Goal: Task Accomplishment & Management: Use online tool/utility

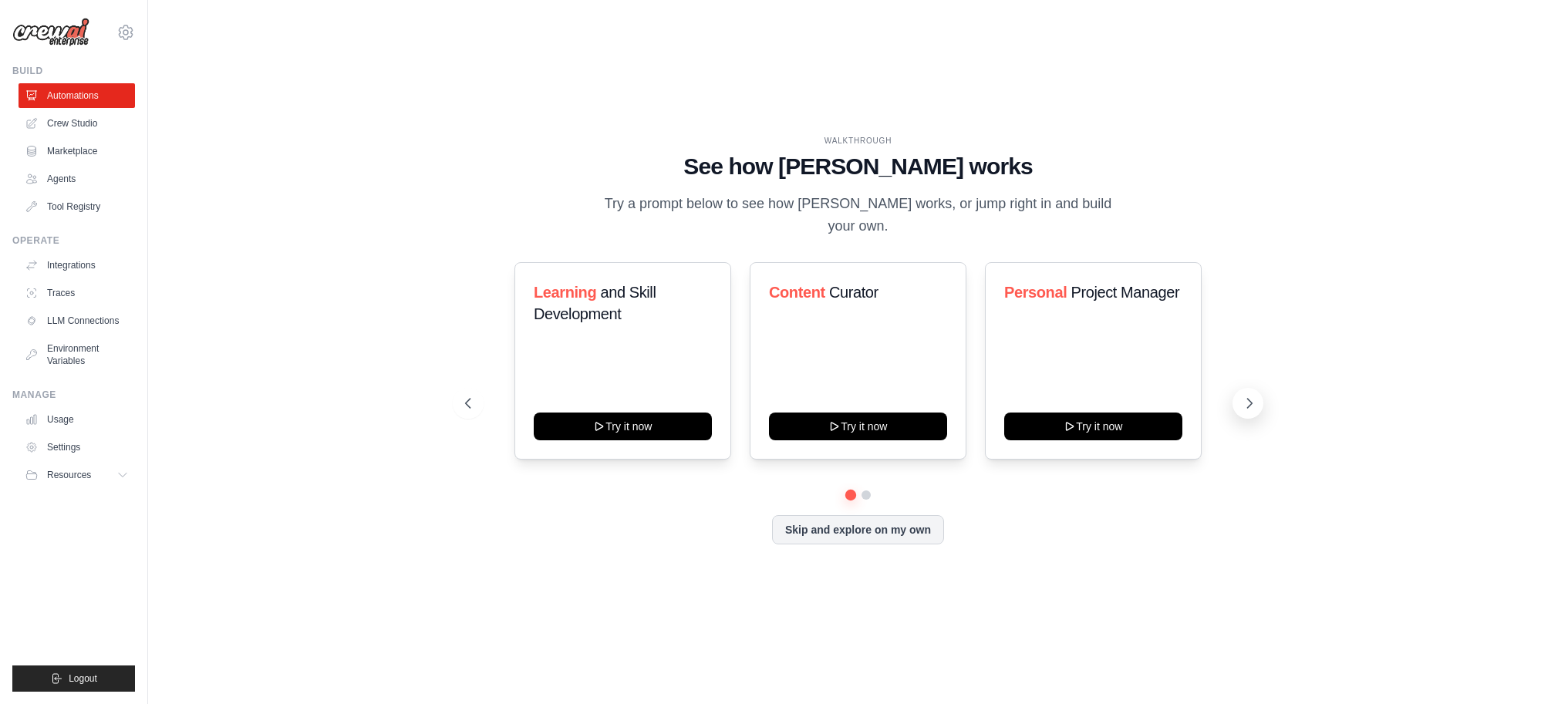
click at [1246, 396] on icon at bounding box center [1249, 403] width 15 height 15
click at [75, 146] on link "Marketplace" at bounding box center [78, 151] width 116 height 25
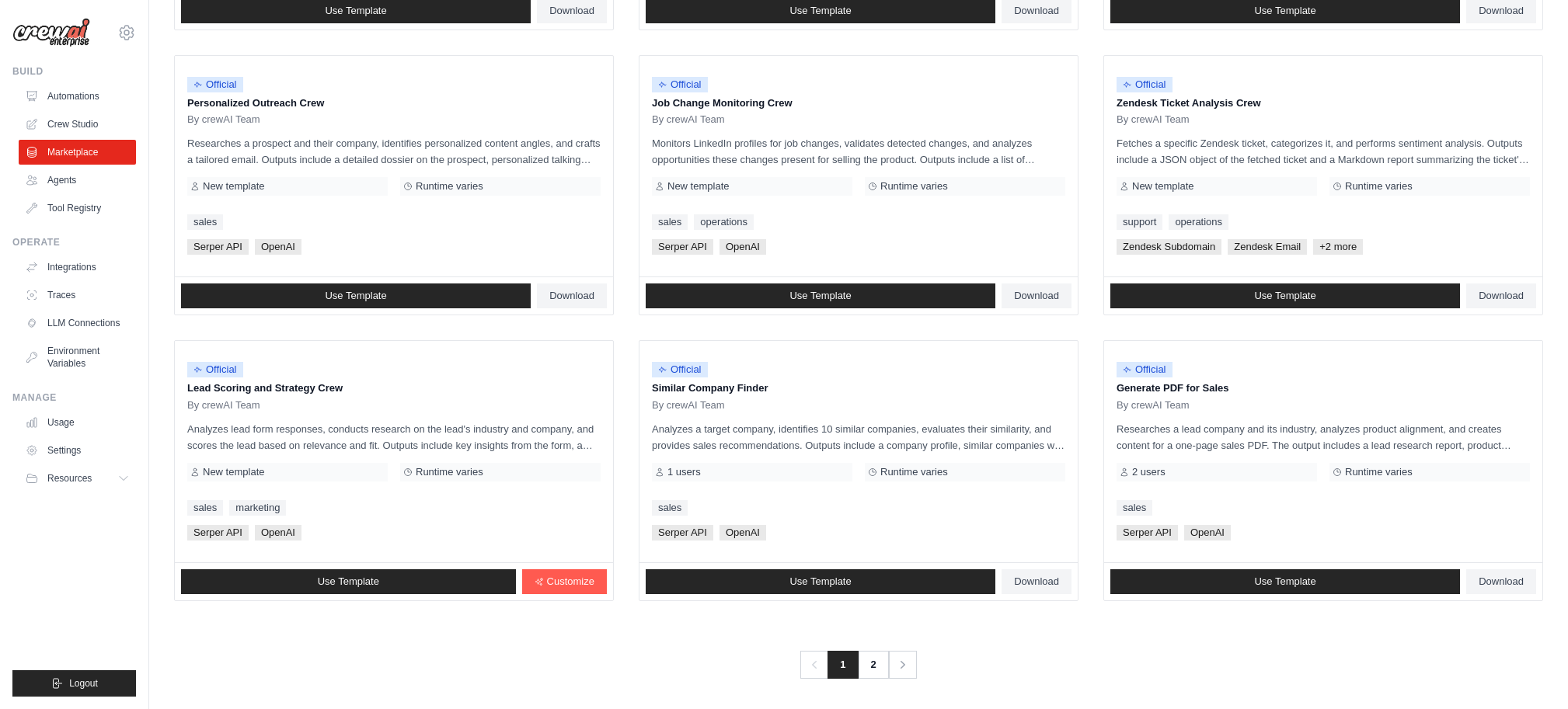
scroll to position [730, 0]
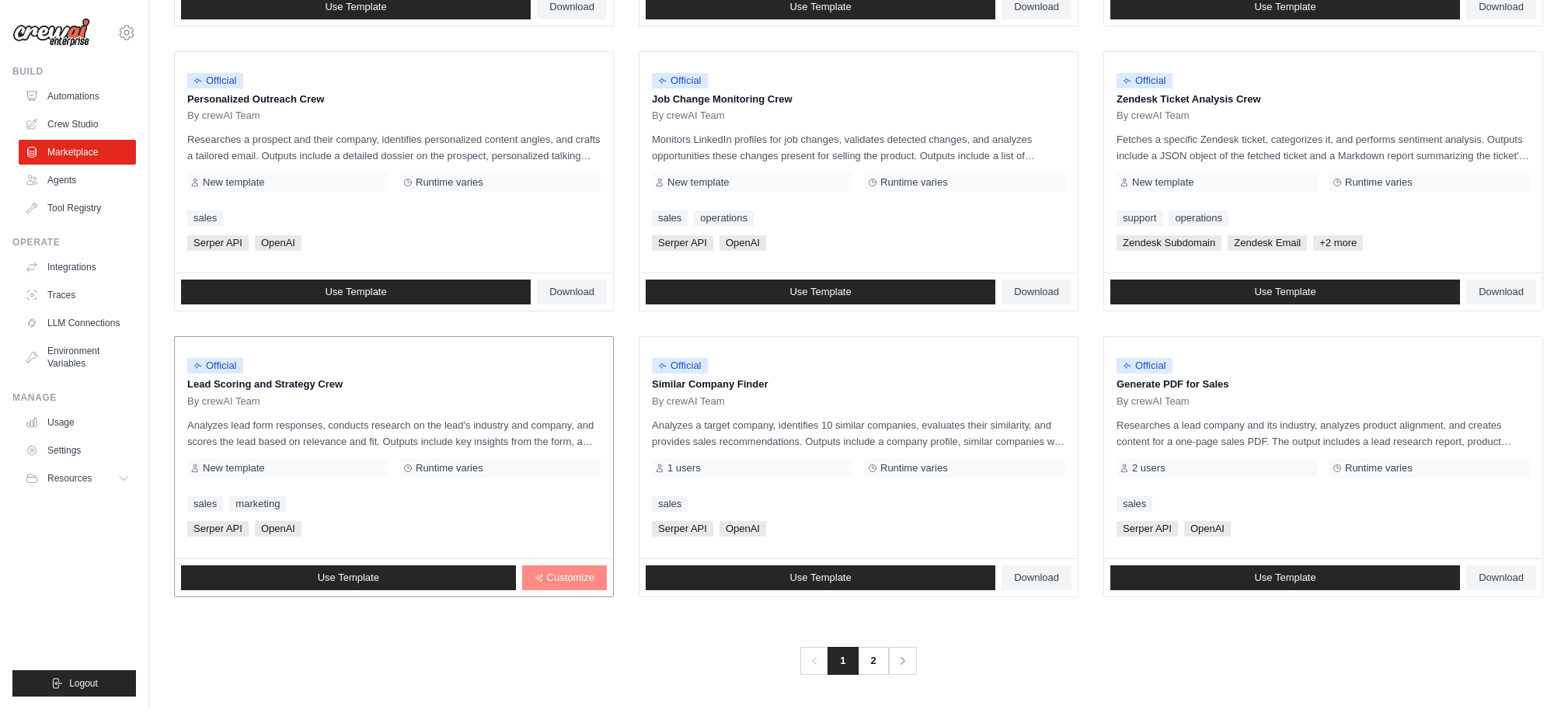
click at [554, 587] on link "Customize" at bounding box center [565, 577] width 84 height 25
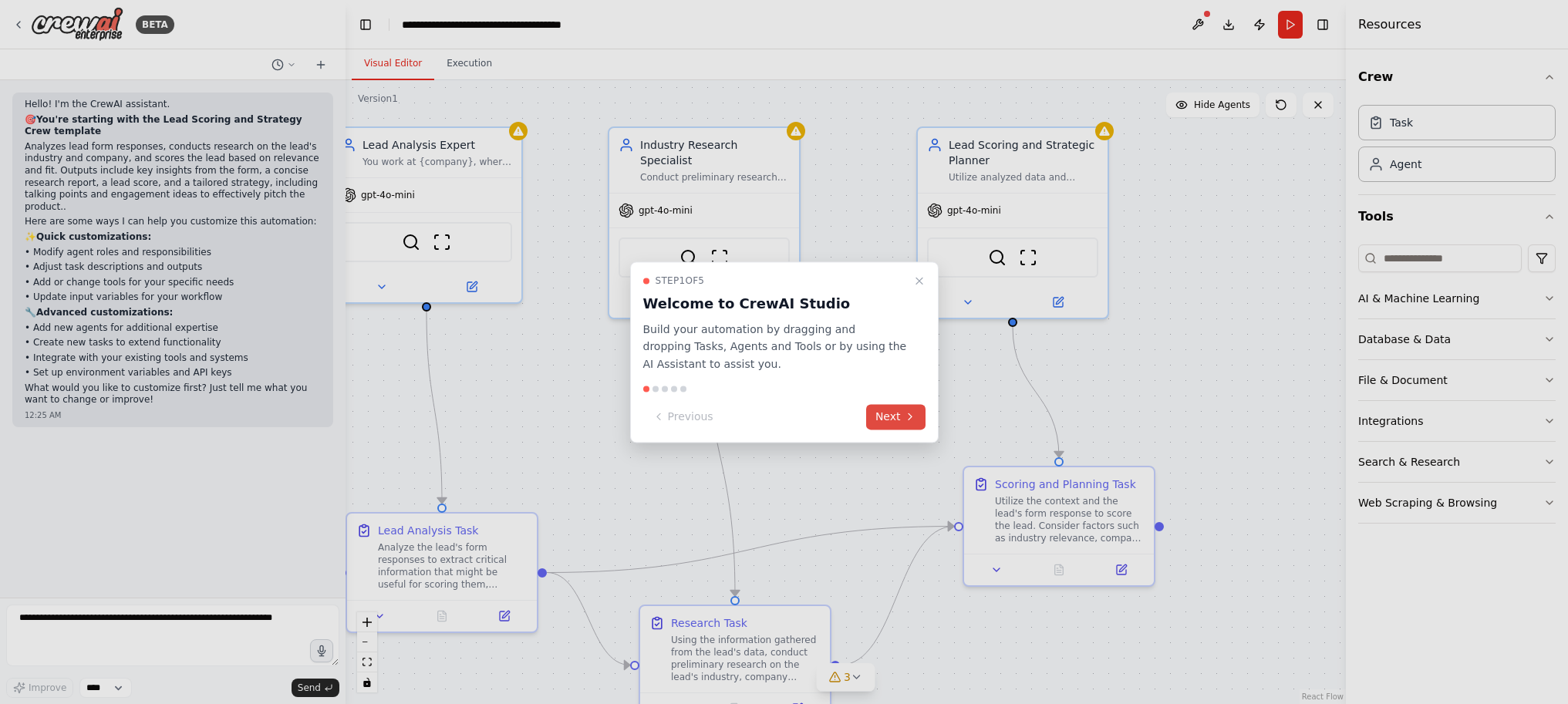
click at [889, 422] on button "Next" at bounding box center [895, 417] width 59 height 25
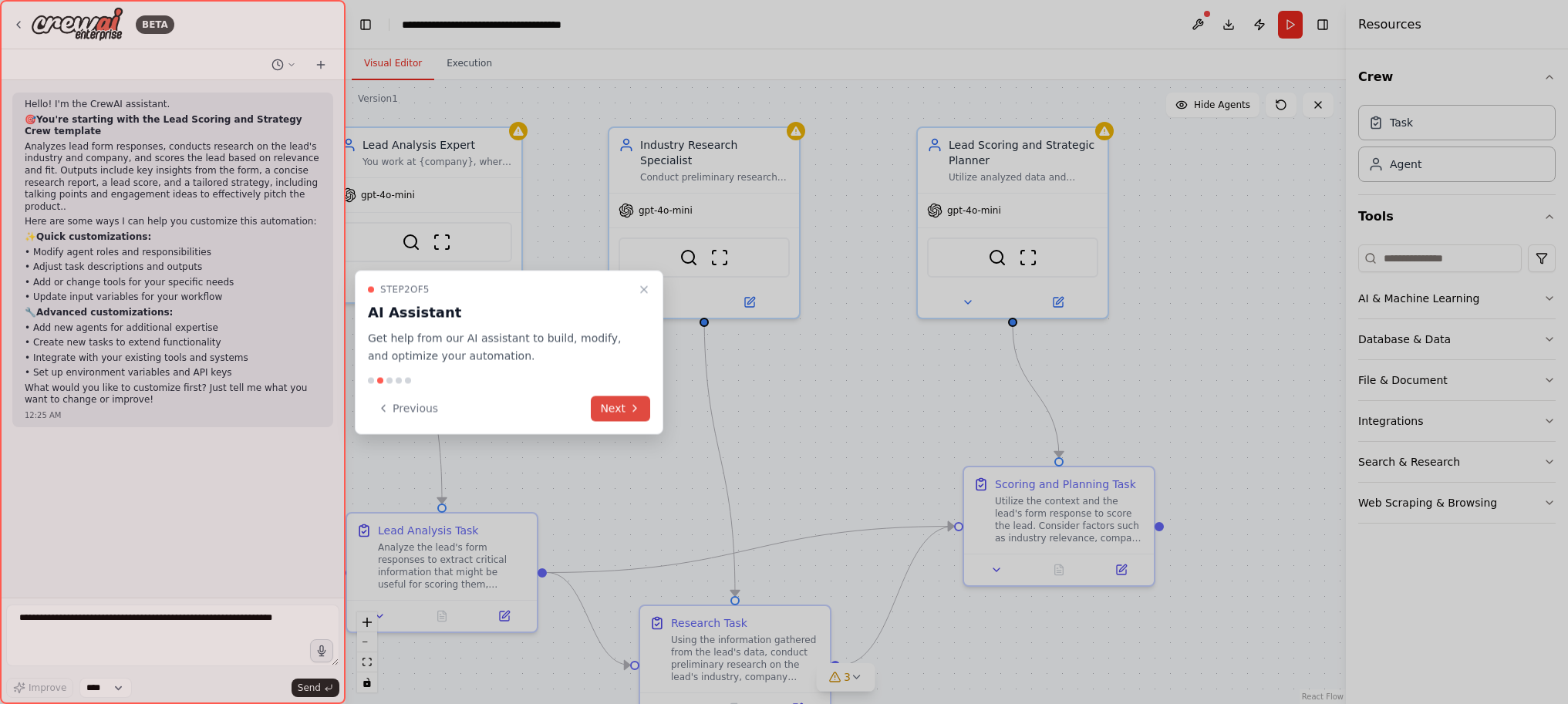
click at [630, 413] on icon at bounding box center [635, 409] width 13 height 13
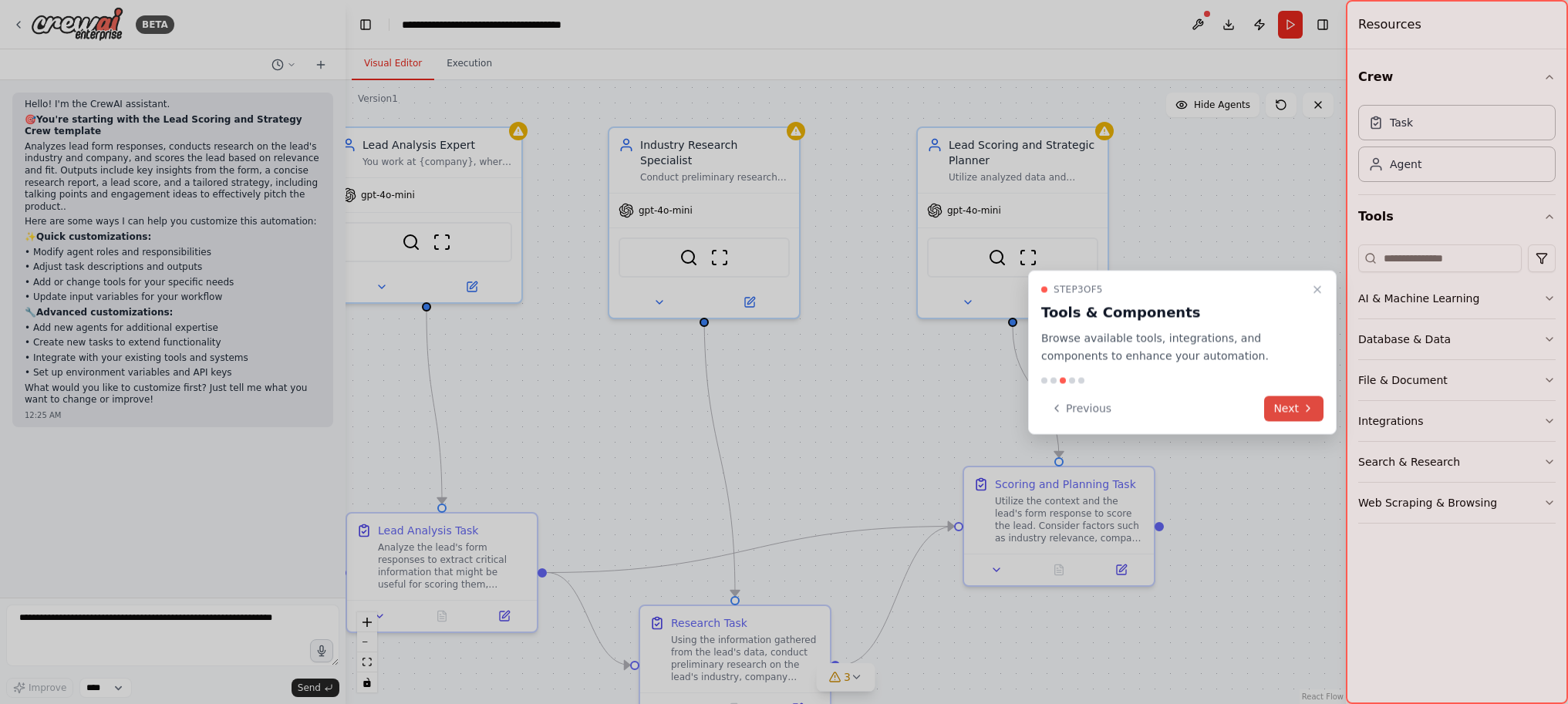
click at [1288, 417] on button "Next" at bounding box center [1293, 408] width 59 height 25
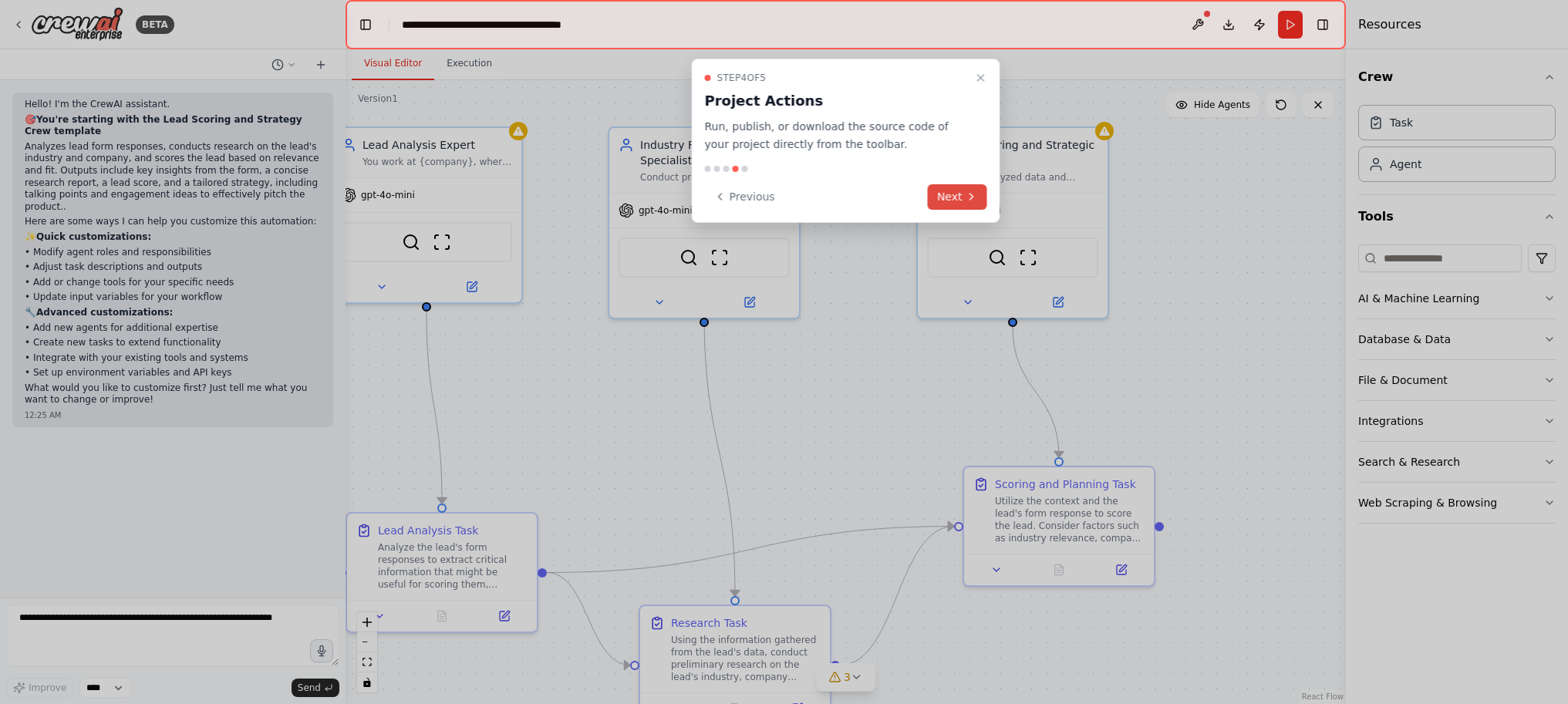
click at [969, 204] on button "Next" at bounding box center [957, 197] width 59 height 25
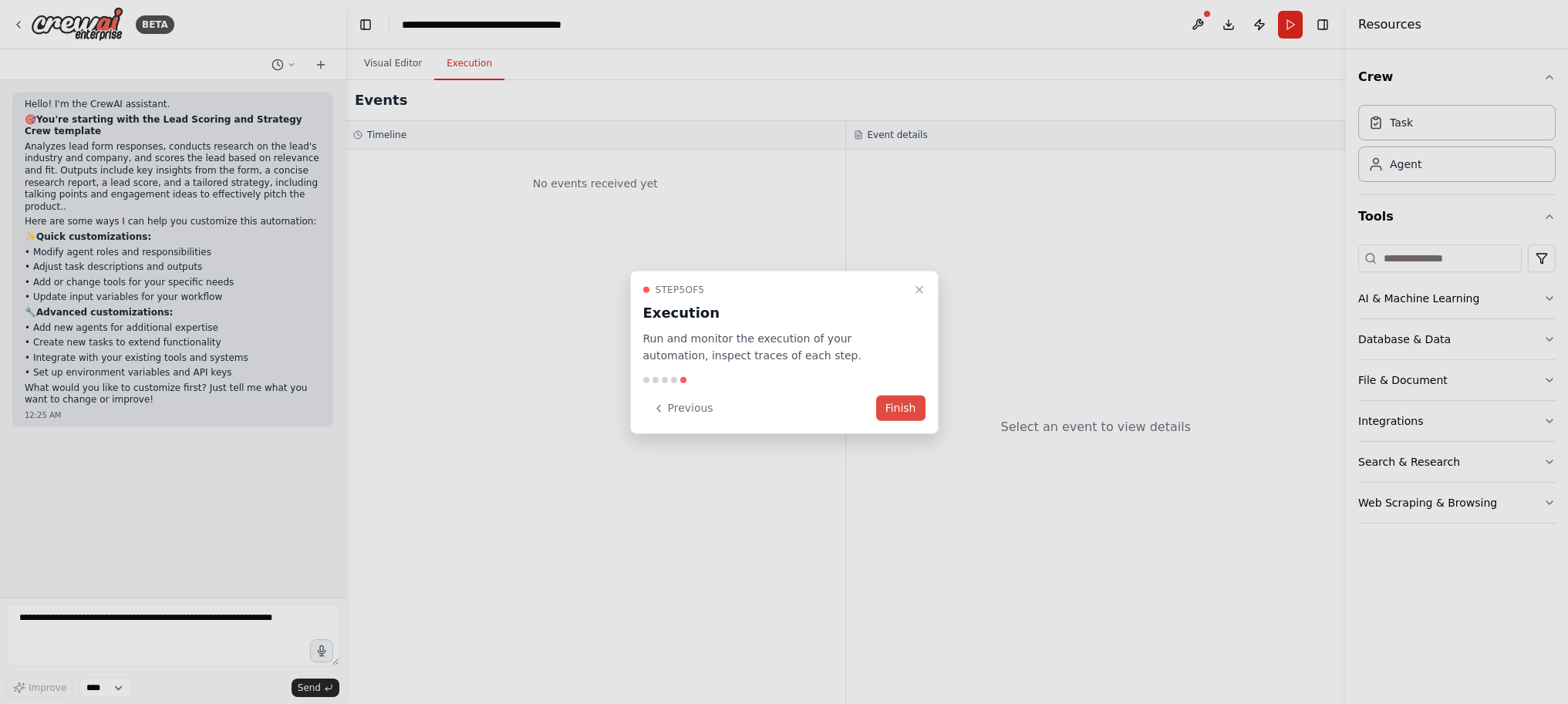
click at [897, 402] on button "Finish" at bounding box center [900, 408] width 49 height 25
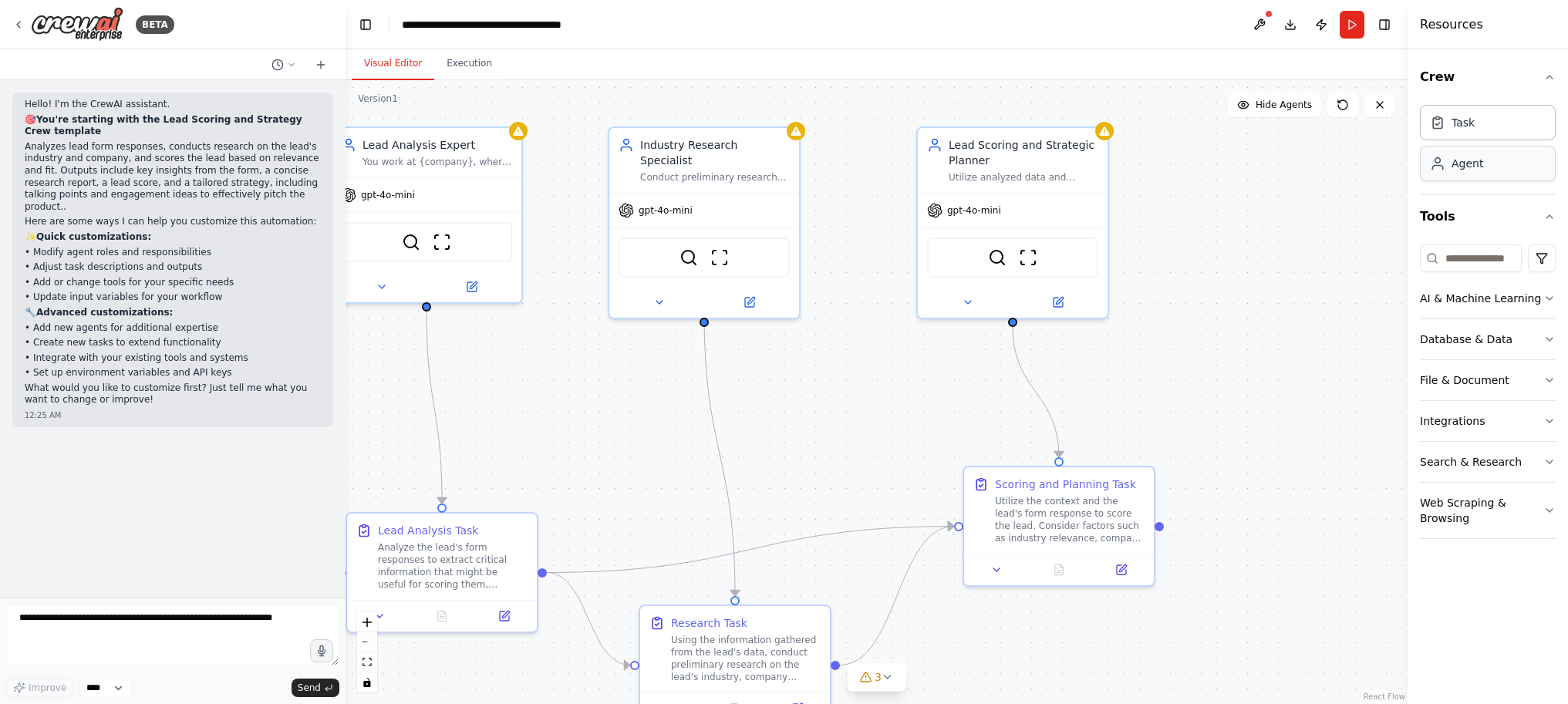
drag, startPoint x: 1350, startPoint y: 169, endPoint x: 1455, endPoint y: 176, distance: 105.2
click at [1455, 176] on div "Resources Crew Task Agent Tools AI & Machine Learning Database & Data File & Do…" at bounding box center [1487, 352] width 160 height 704
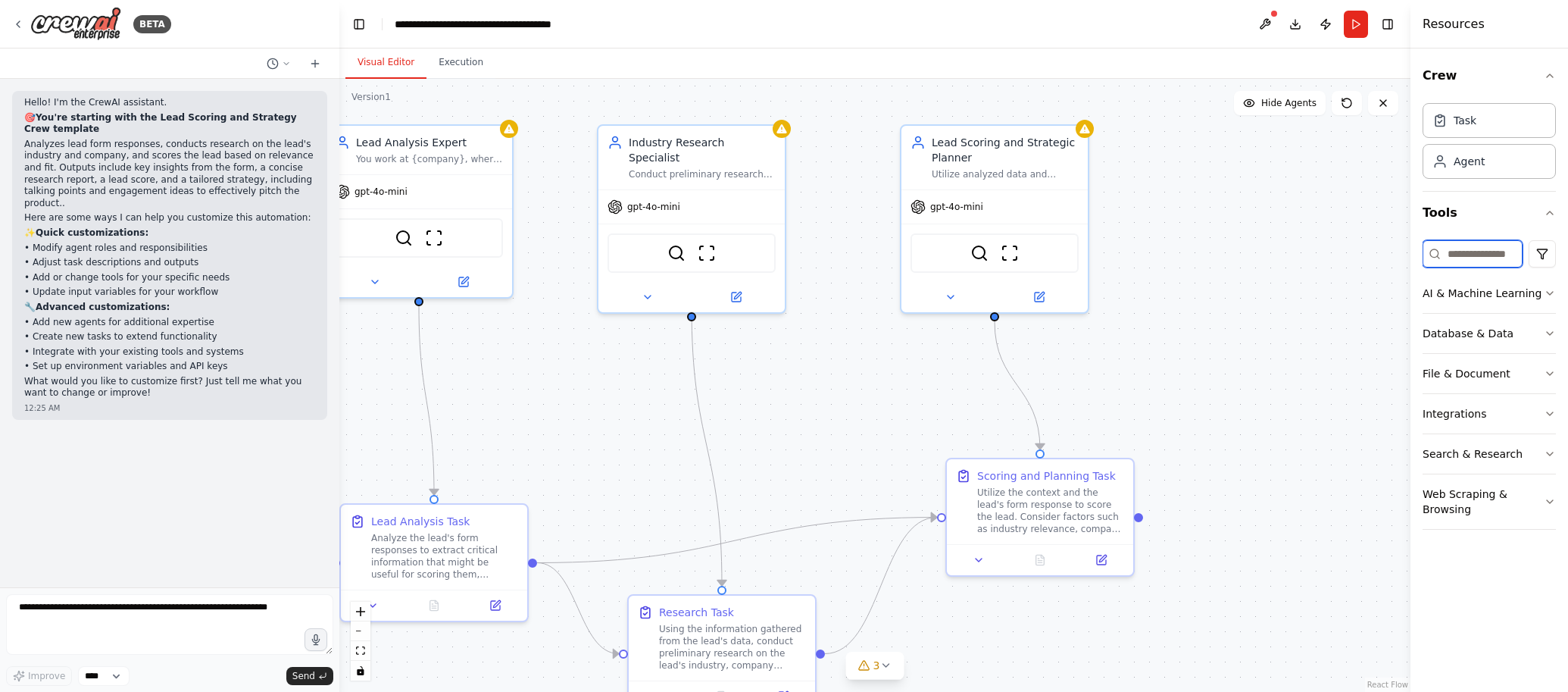
click at [1456, 251] on input at bounding box center [1472, 254] width 100 height 28
click at [1471, 215] on button "Tools" at bounding box center [1488, 212] width 133 height 42
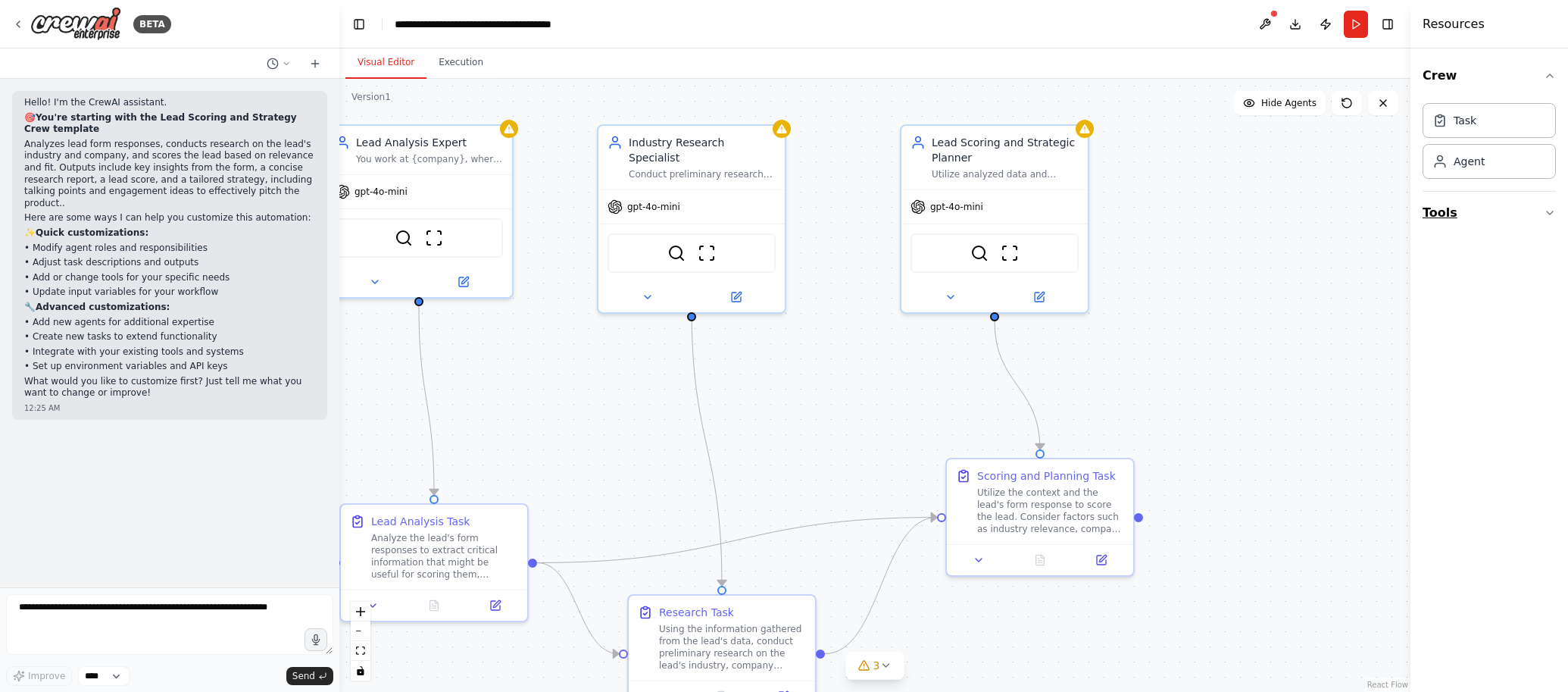
click at [1471, 215] on button "Tools" at bounding box center [1488, 212] width 133 height 42
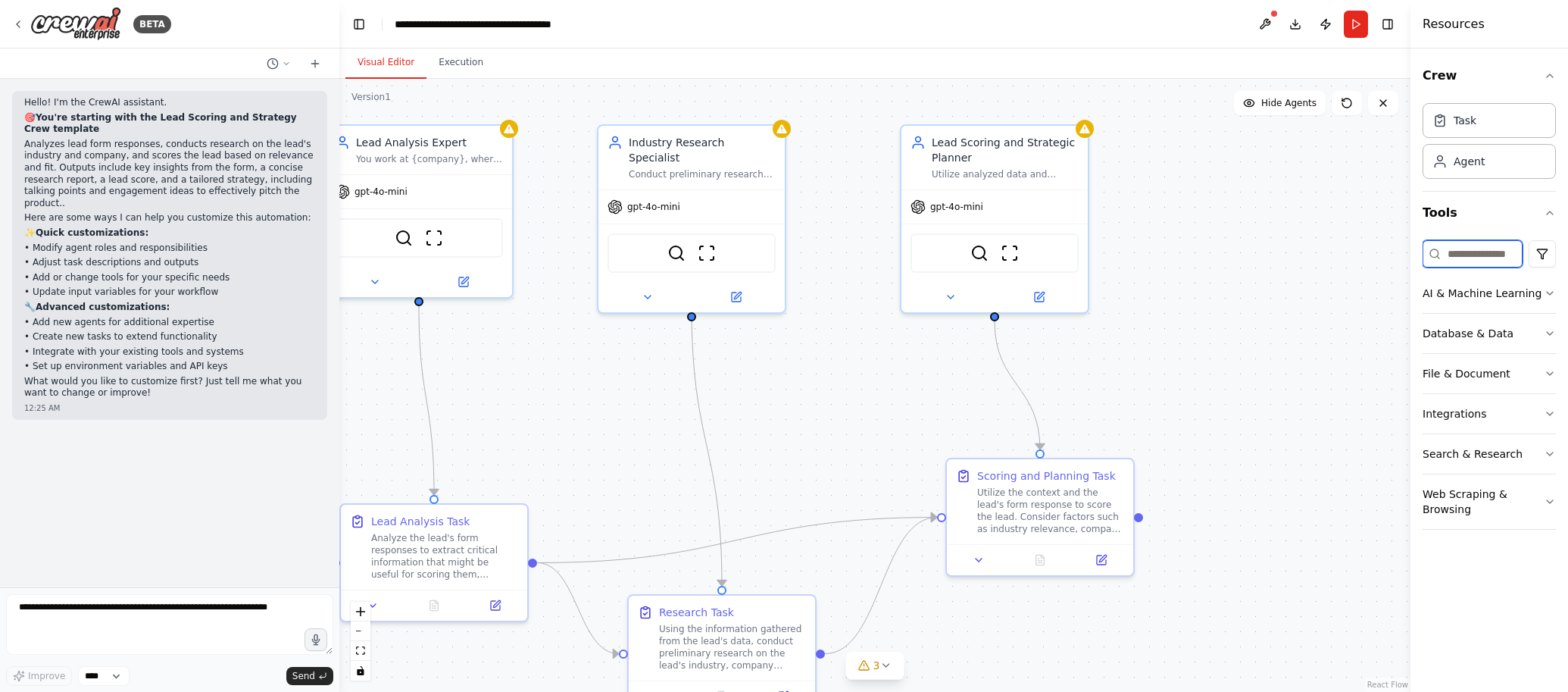
click at [1459, 265] on input at bounding box center [1472, 254] width 100 height 28
type input "******"
drag, startPoint x: 1480, startPoint y: 249, endPoint x: 1426, endPoint y: 244, distance: 54.2
click at [1426, 244] on input "******" at bounding box center [1472, 254] width 100 height 28
click at [1440, 290] on button "AI & Machine Learning" at bounding box center [1488, 293] width 133 height 39
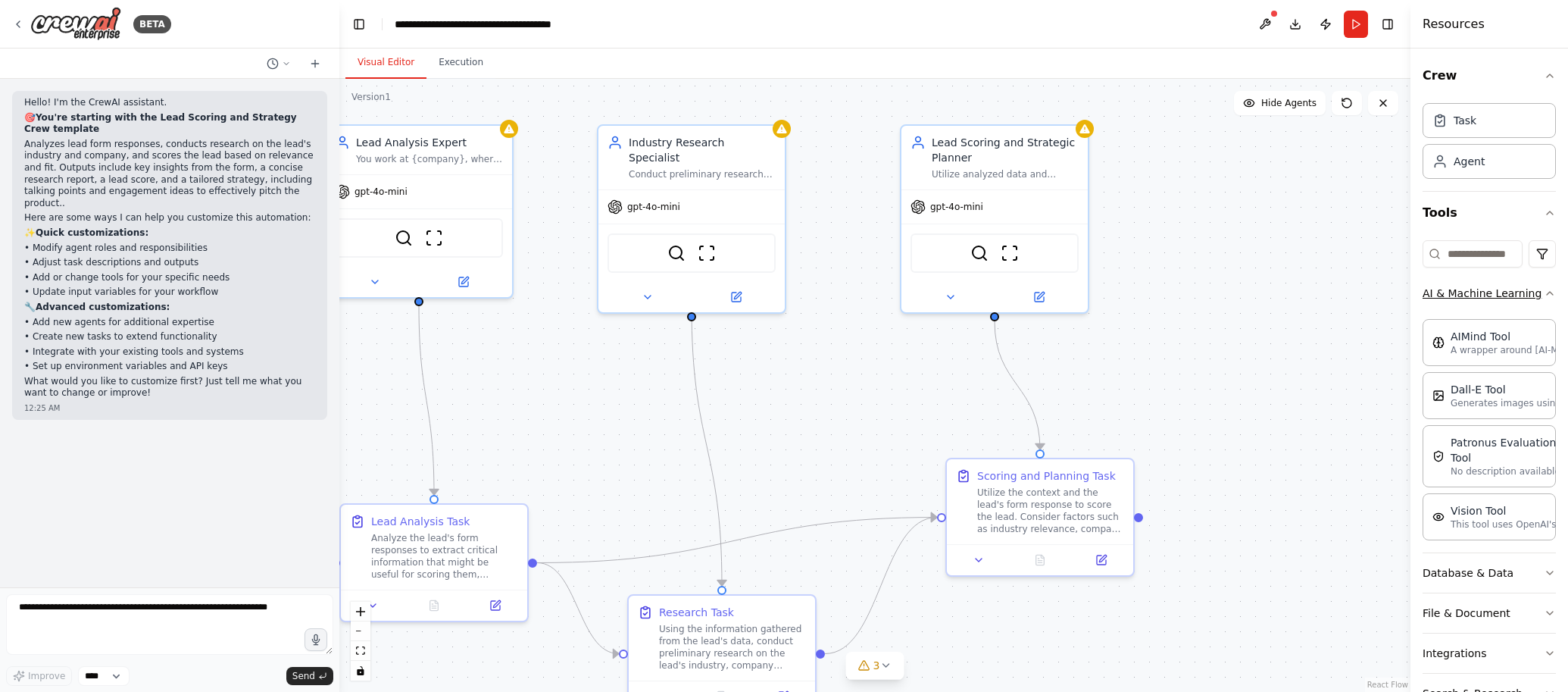
click at [1440, 290] on button "AI & Machine Learning" at bounding box center [1488, 293] width 133 height 39
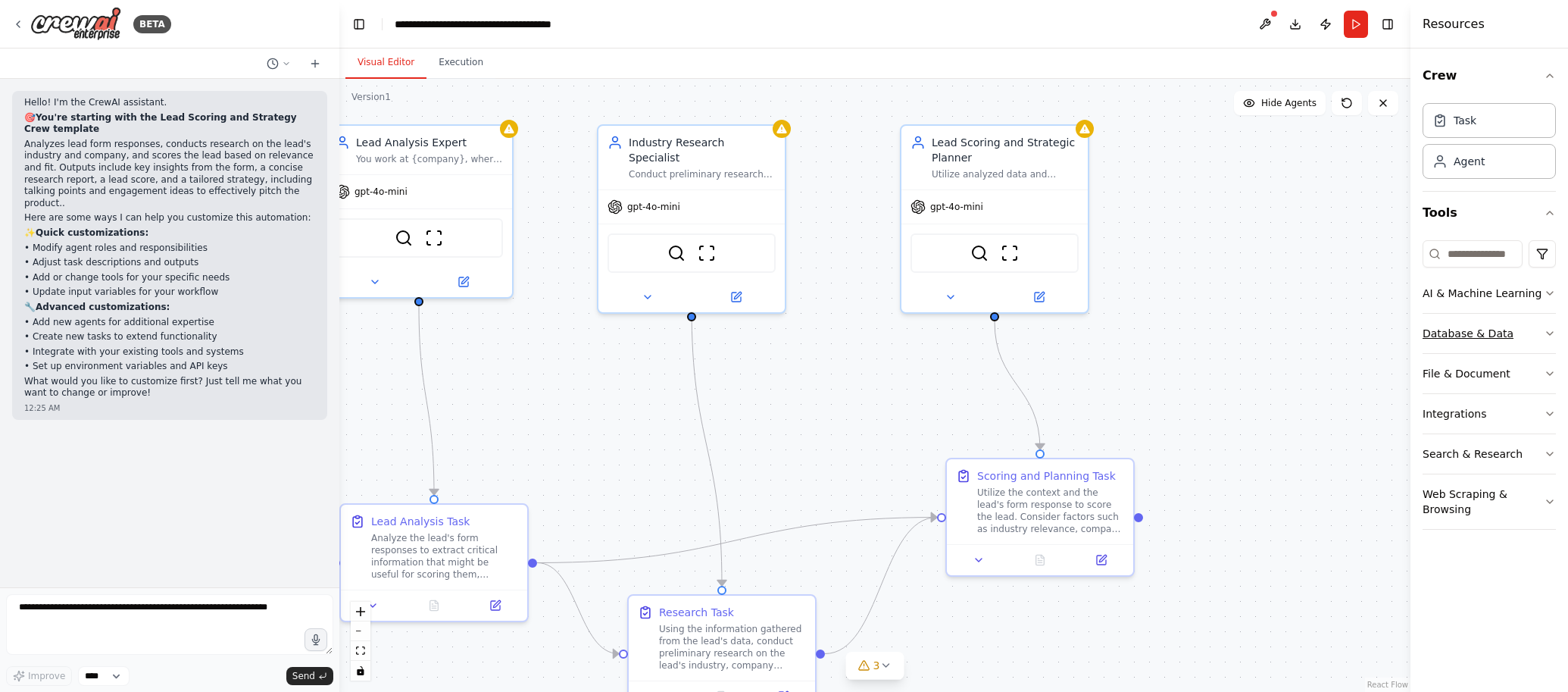
click at [1427, 332] on button "Database & Data" at bounding box center [1488, 333] width 133 height 39
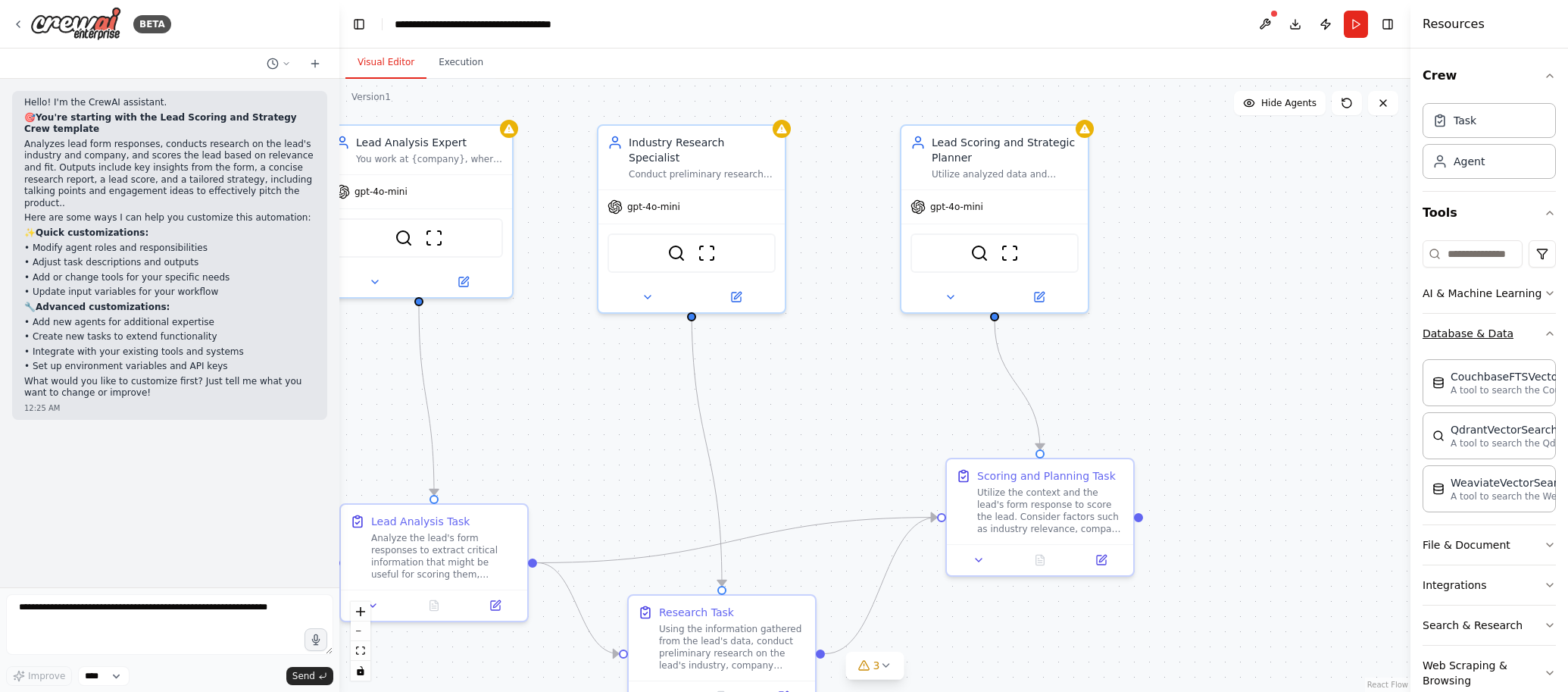
click at [1427, 332] on button "Database & Data" at bounding box center [1488, 333] width 133 height 39
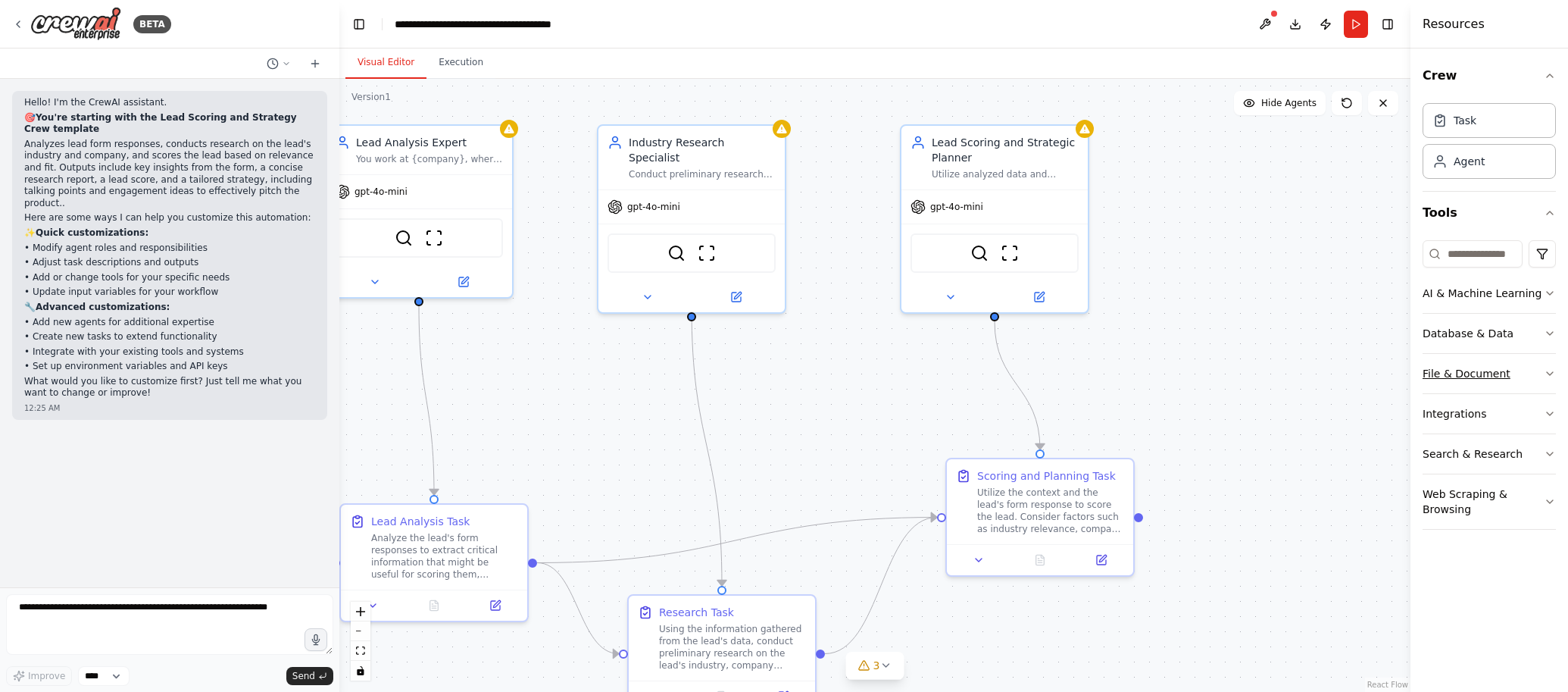
click at [1432, 375] on button "File & Document" at bounding box center [1488, 374] width 133 height 39
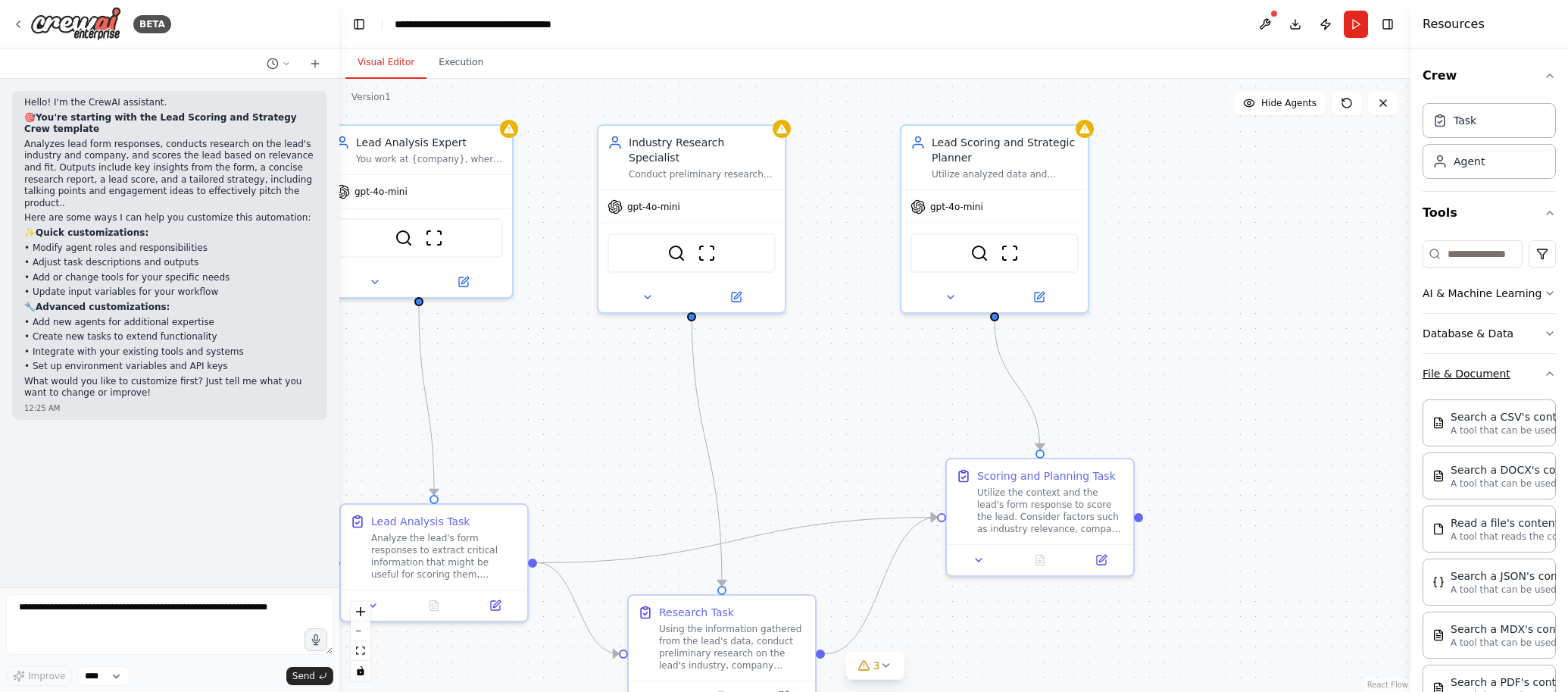
click at [1432, 375] on button "File & Document" at bounding box center [1488, 374] width 133 height 39
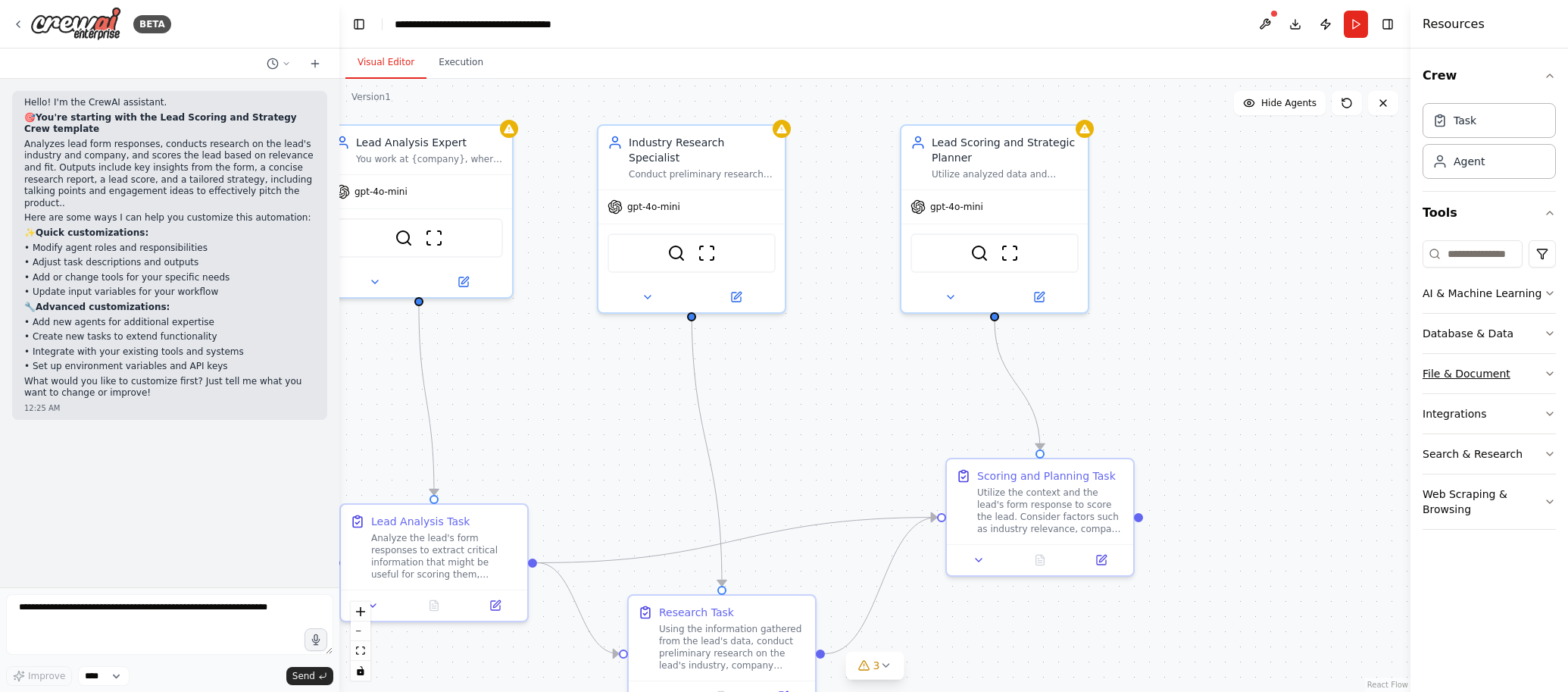
click at [1432, 375] on button "File & Document" at bounding box center [1488, 374] width 133 height 39
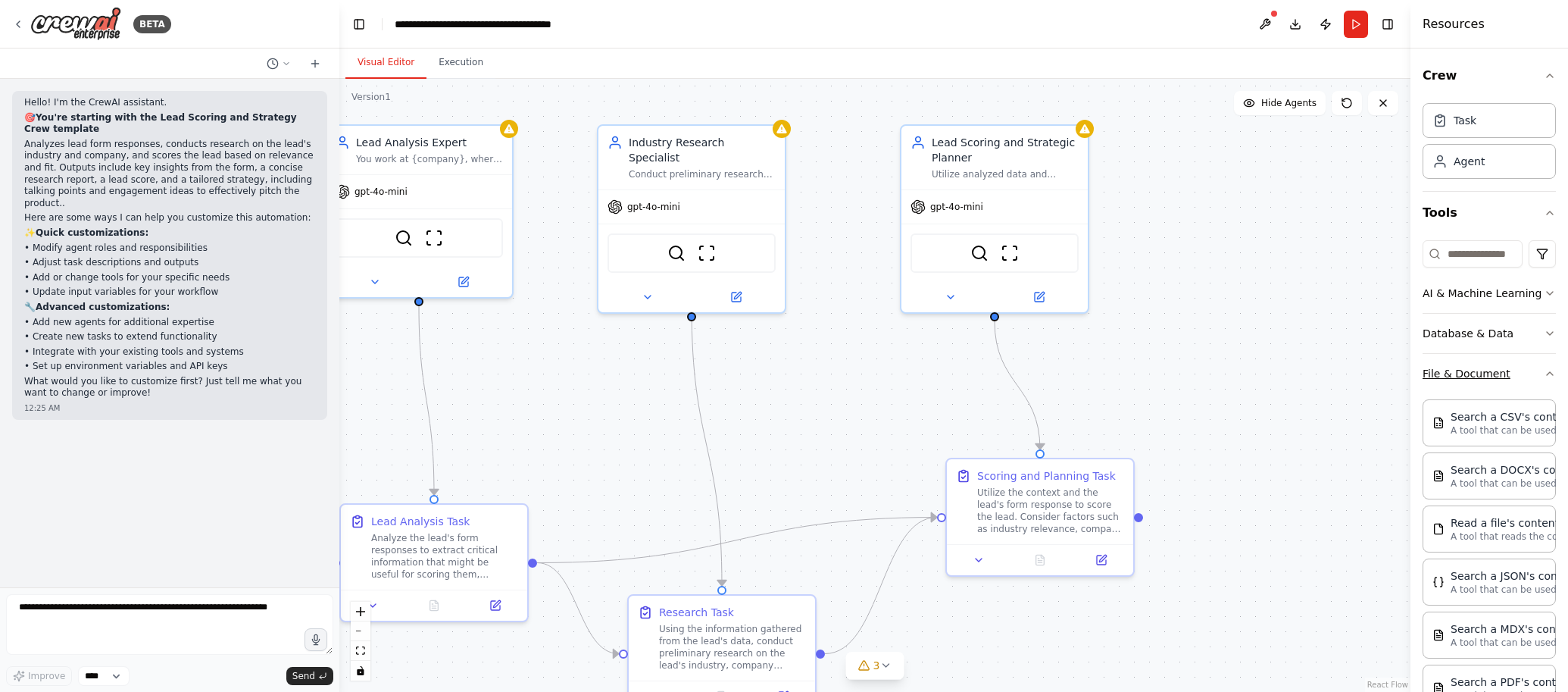
scroll to position [245, 0]
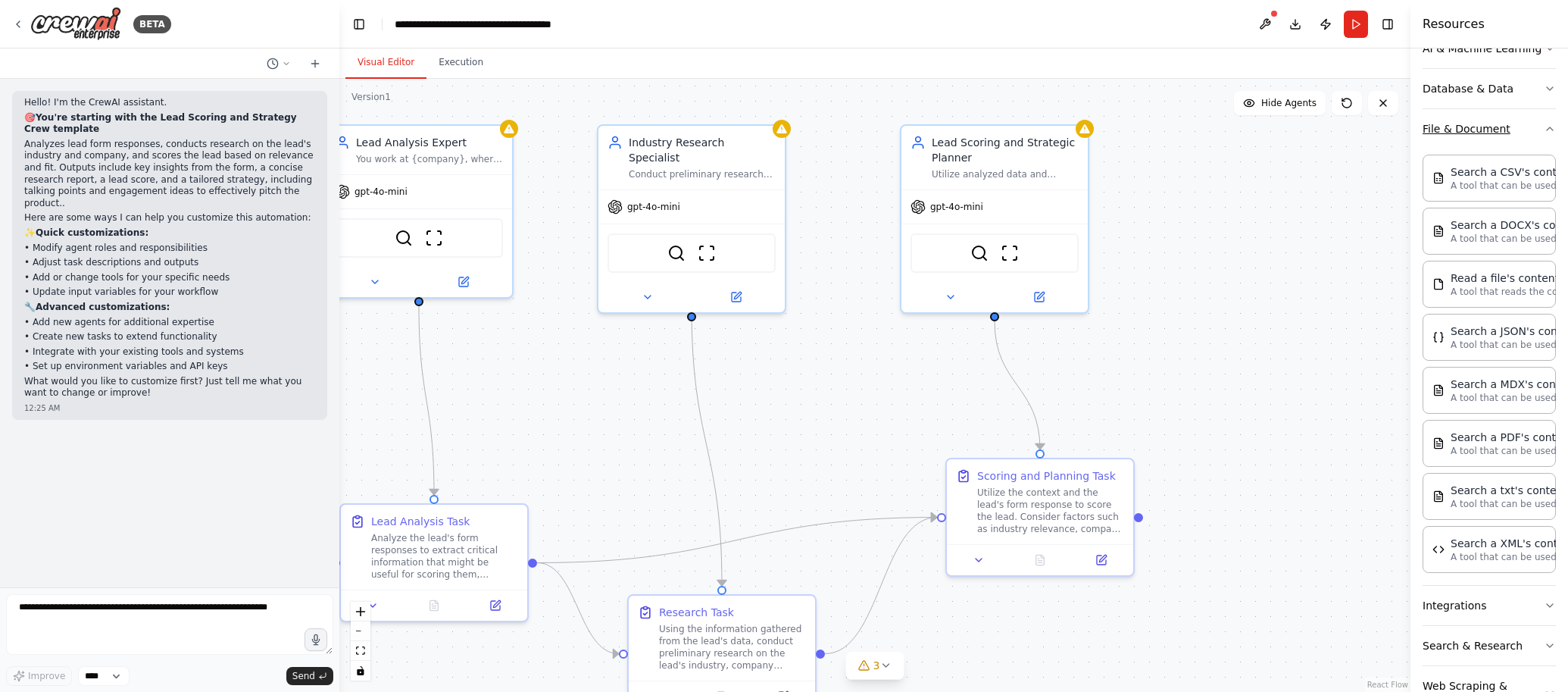
click at [1430, 144] on button "File & Document" at bounding box center [1488, 129] width 133 height 39
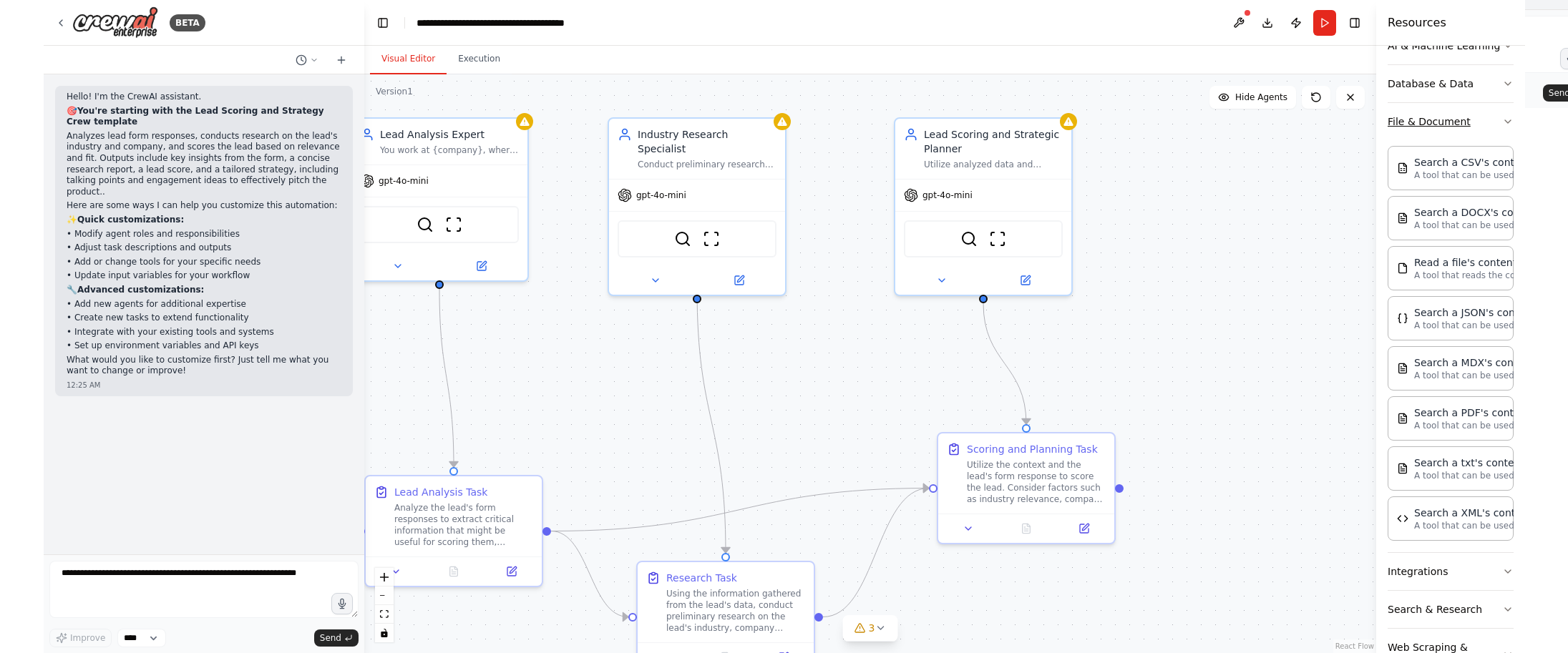
scroll to position [0, 0]
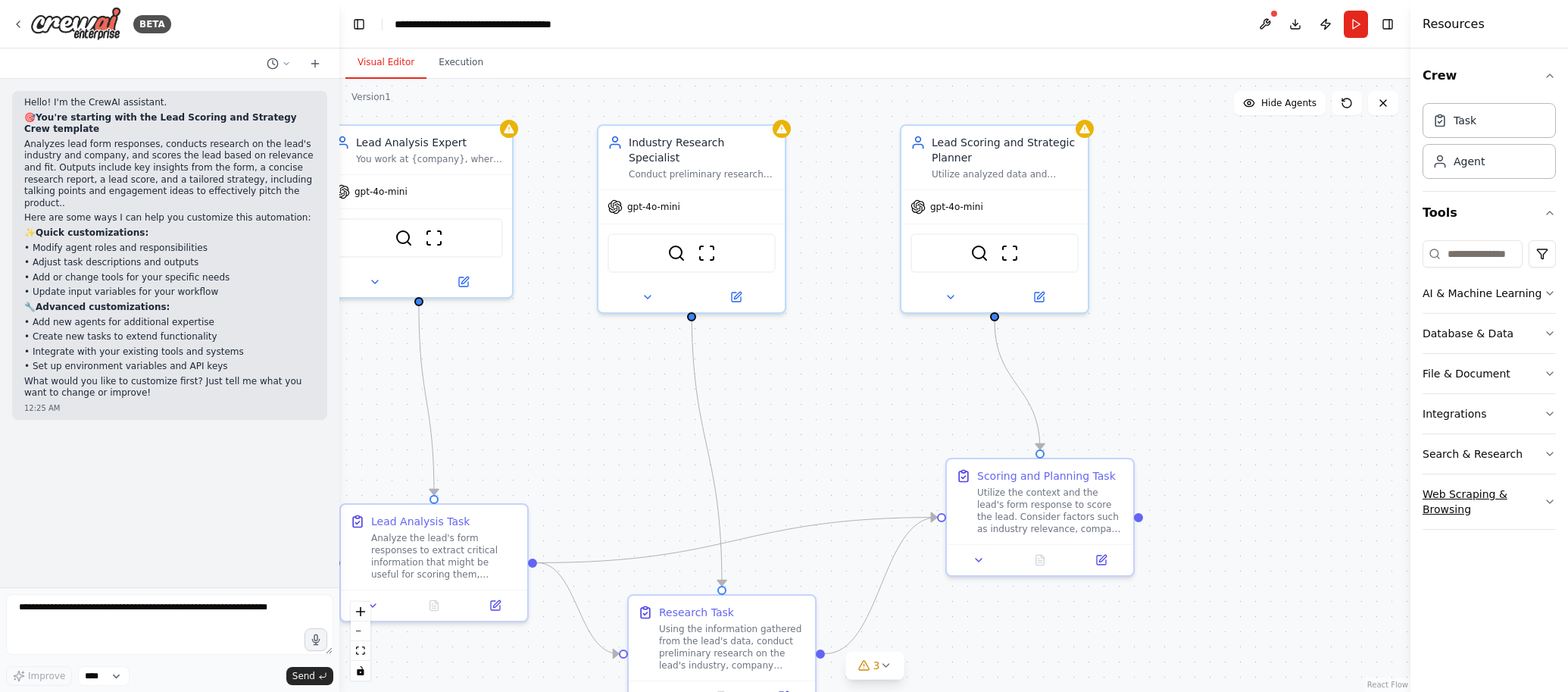
click at [1437, 504] on button "Web Scraping & Browsing" at bounding box center [1488, 502] width 133 height 55
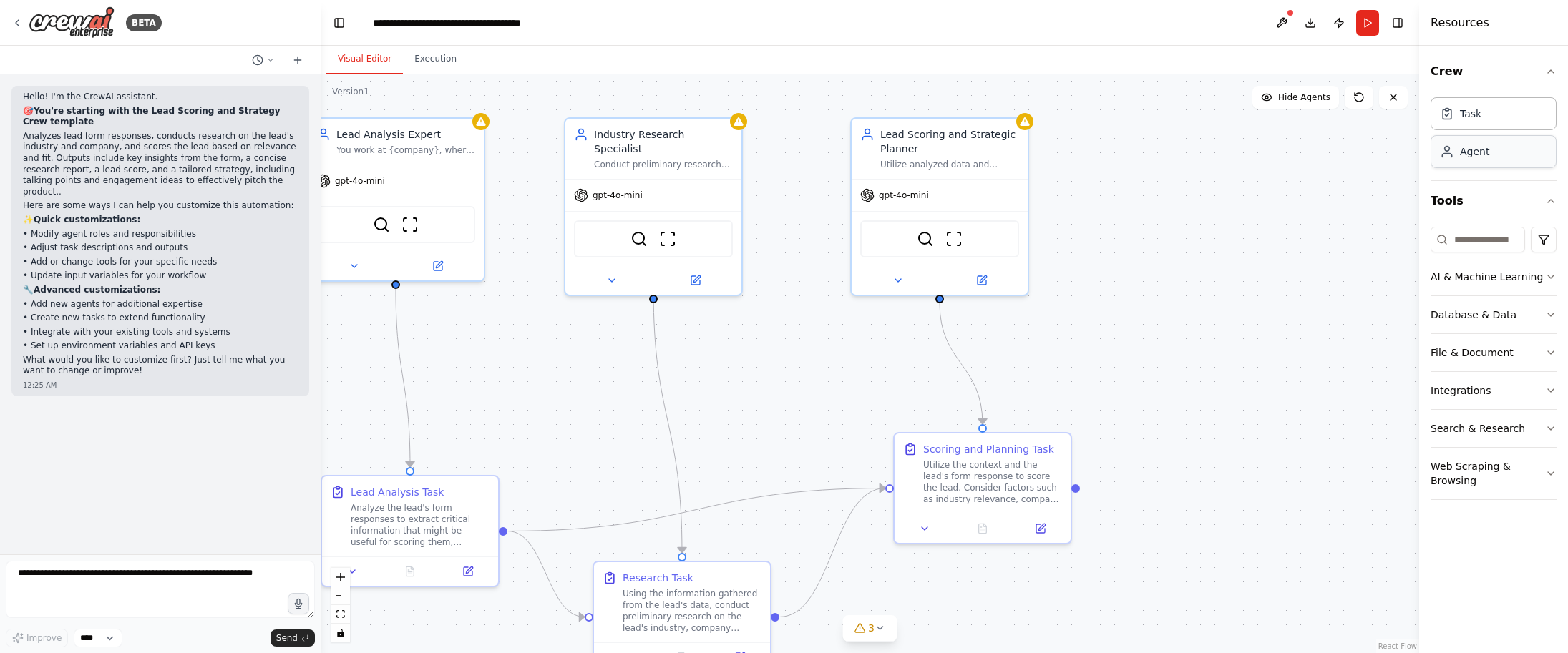
click at [1454, 154] on div "Agent" at bounding box center [1473, 151] width 30 height 14
click at [1454, 121] on div "Task" at bounding box center [1493, 112] width 126 height 33
click at [1454, 242] on input at bounding box center [1478, 240] width 95 height 26
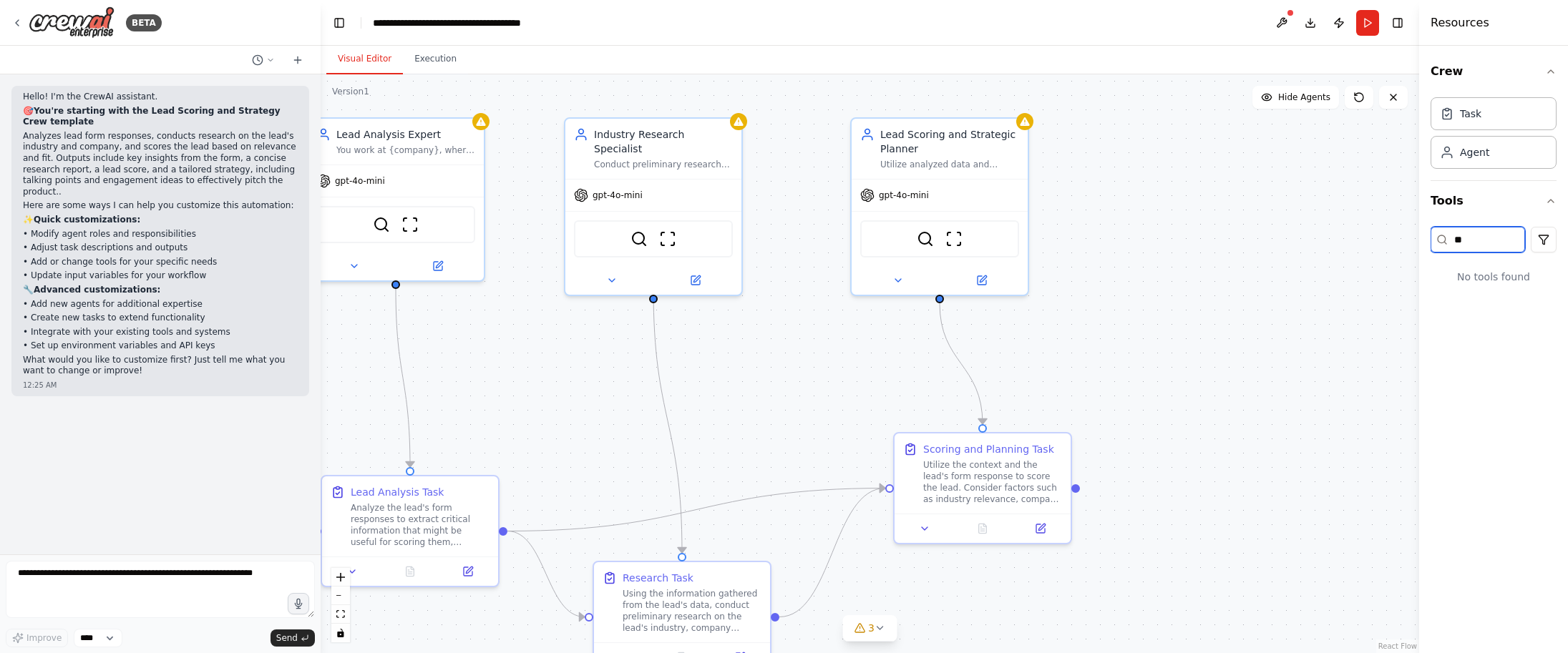
type input "*"
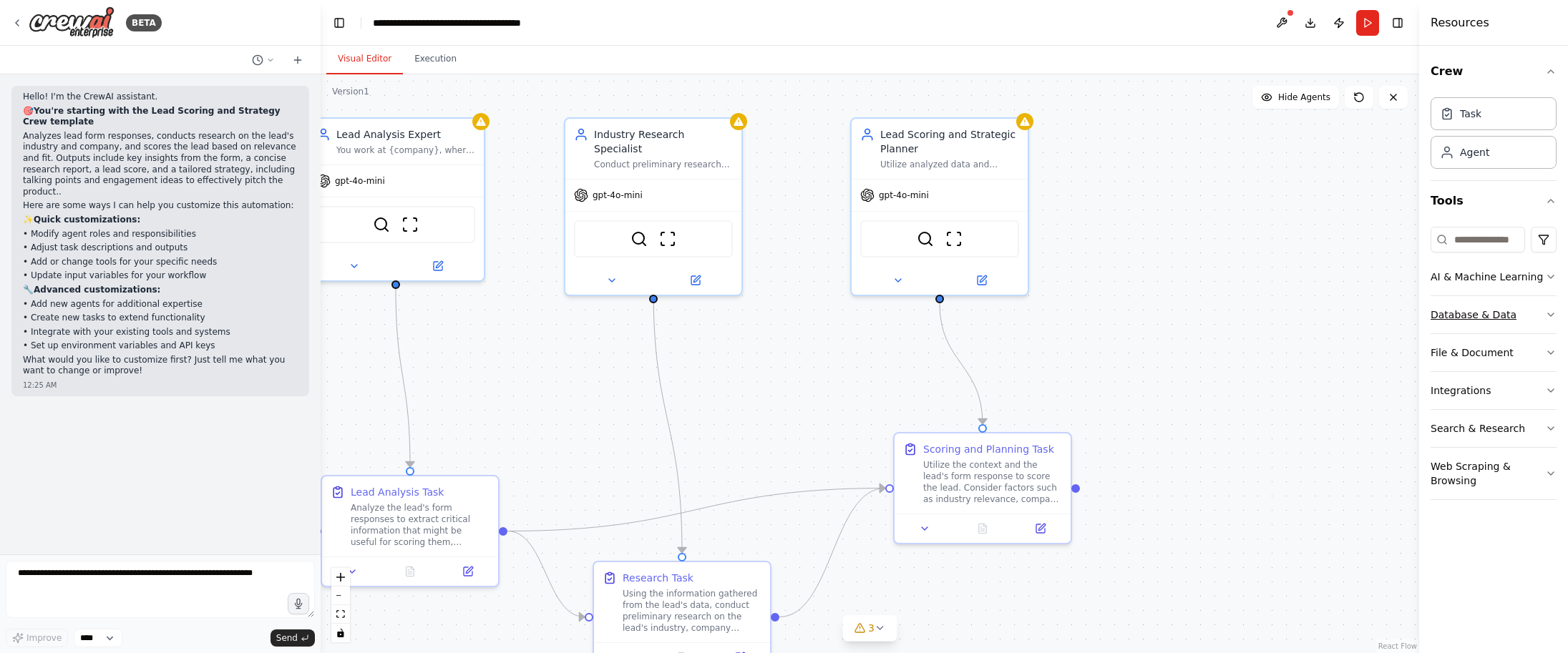
click at [1452, 314] on button "Database & Data" at bounding box center [1493, 315] width 126 height 37
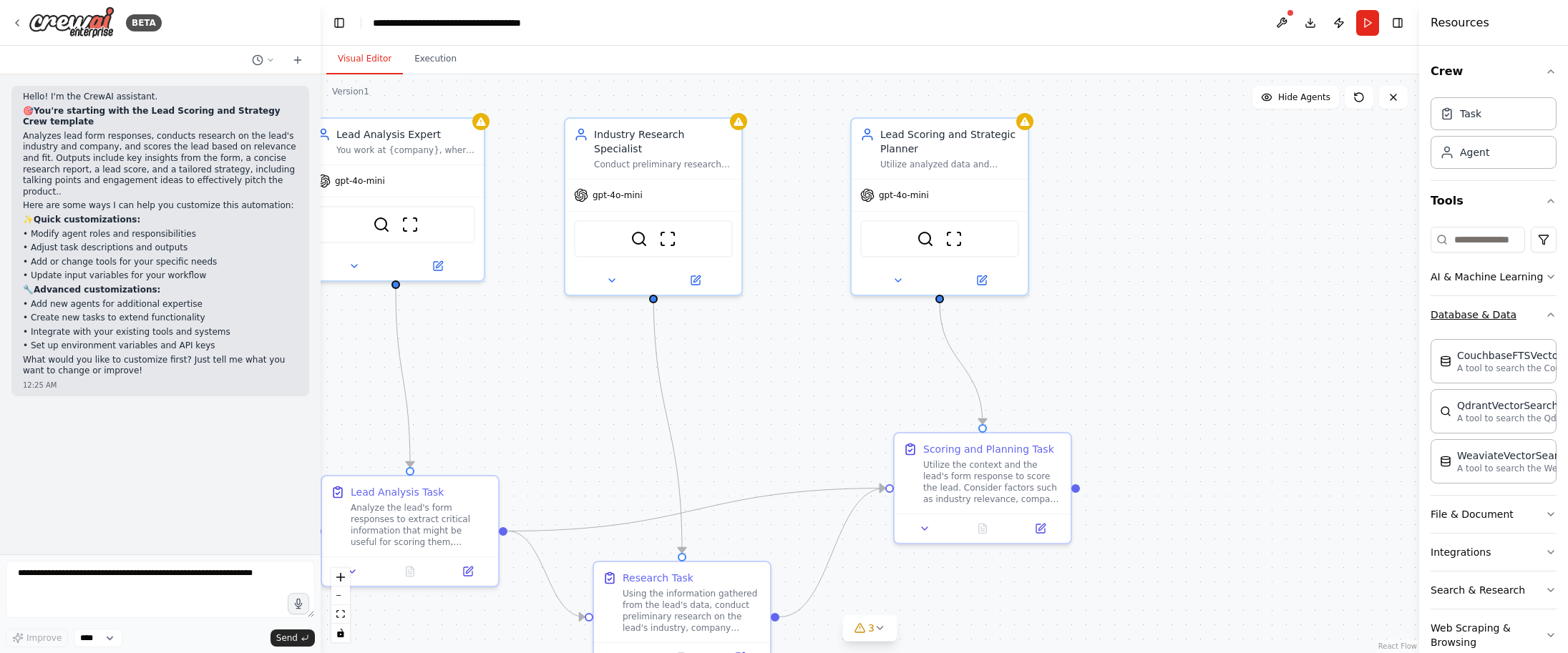
click at [1452, 314] on button "Database & Data" at bounding box center [1493, 315] width 126 height 37
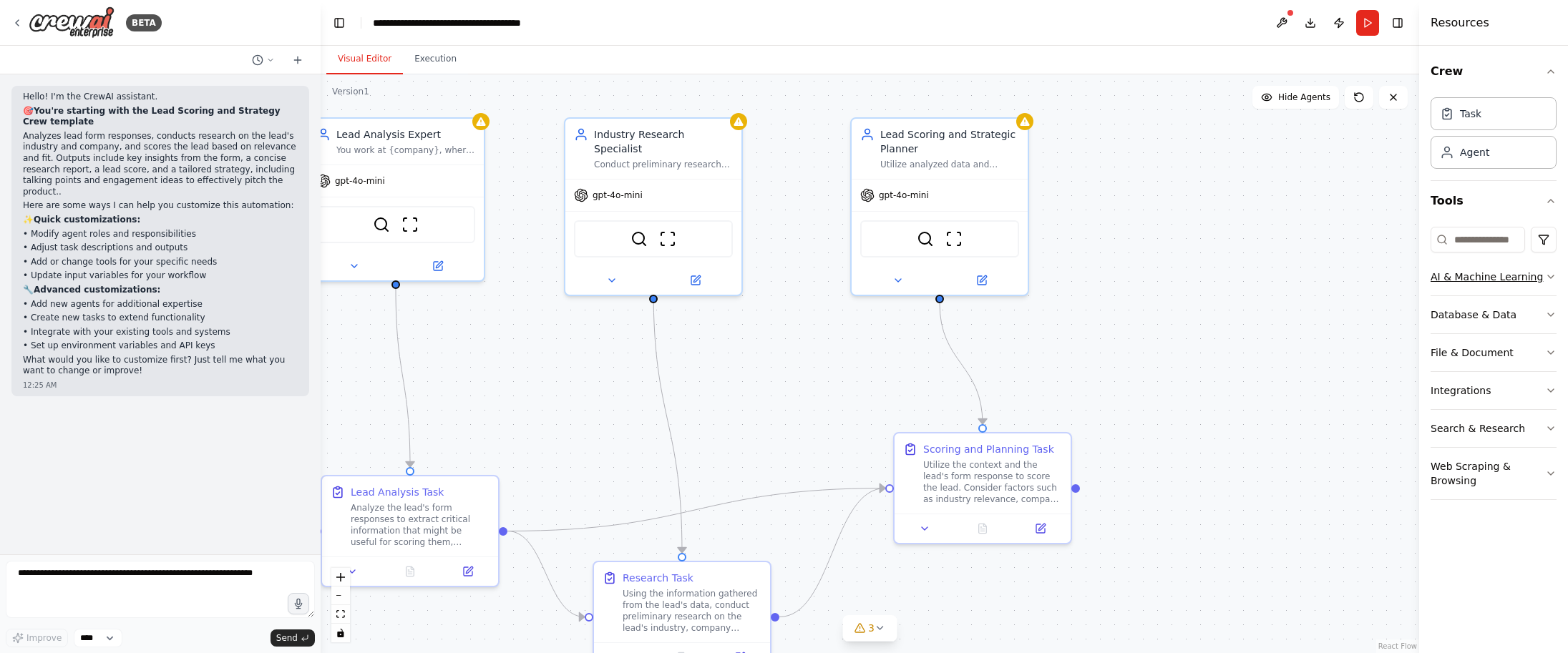
click at [1449, 282] on button "AI & Machine Learning" at bounding box center [1493, 277] width 126 height 37
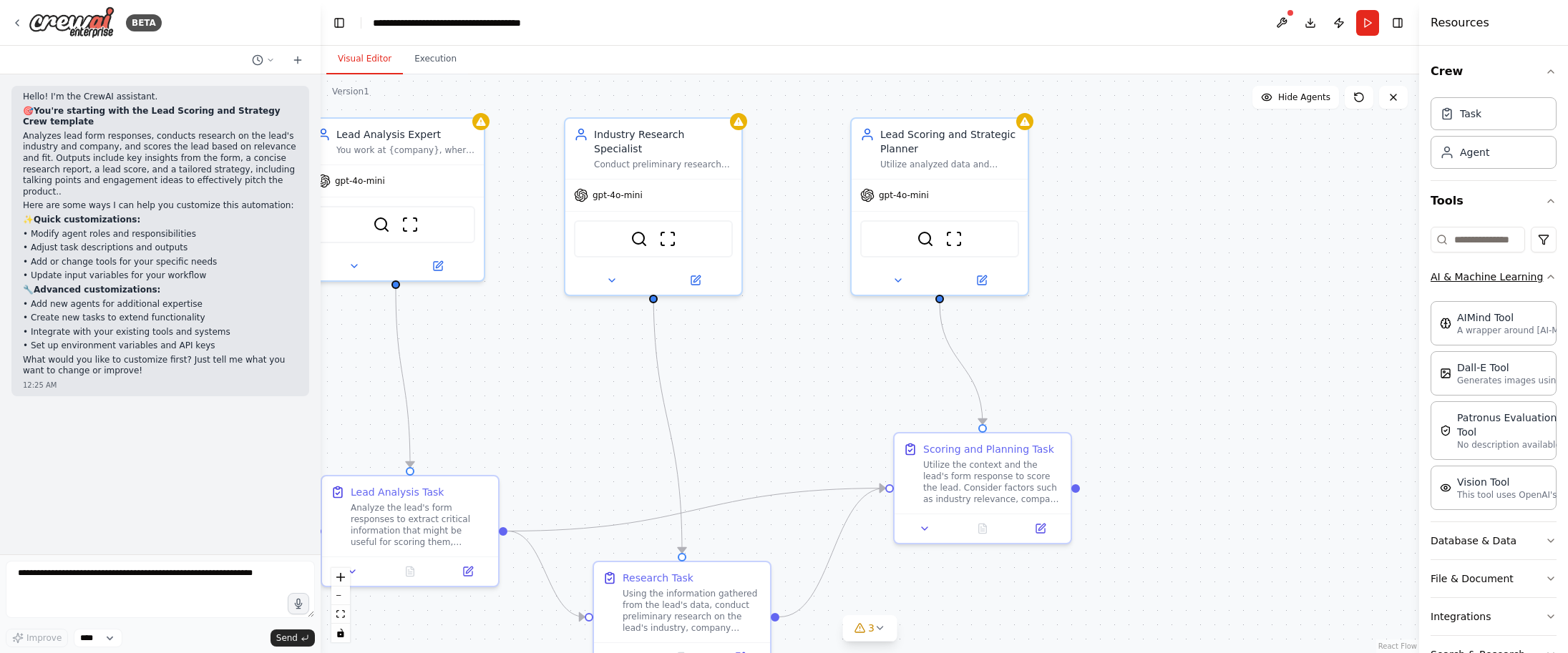
click at [1449, 282] on button "AI & Machine Learning" at bounding box center [1493, 277] width 126 height 37
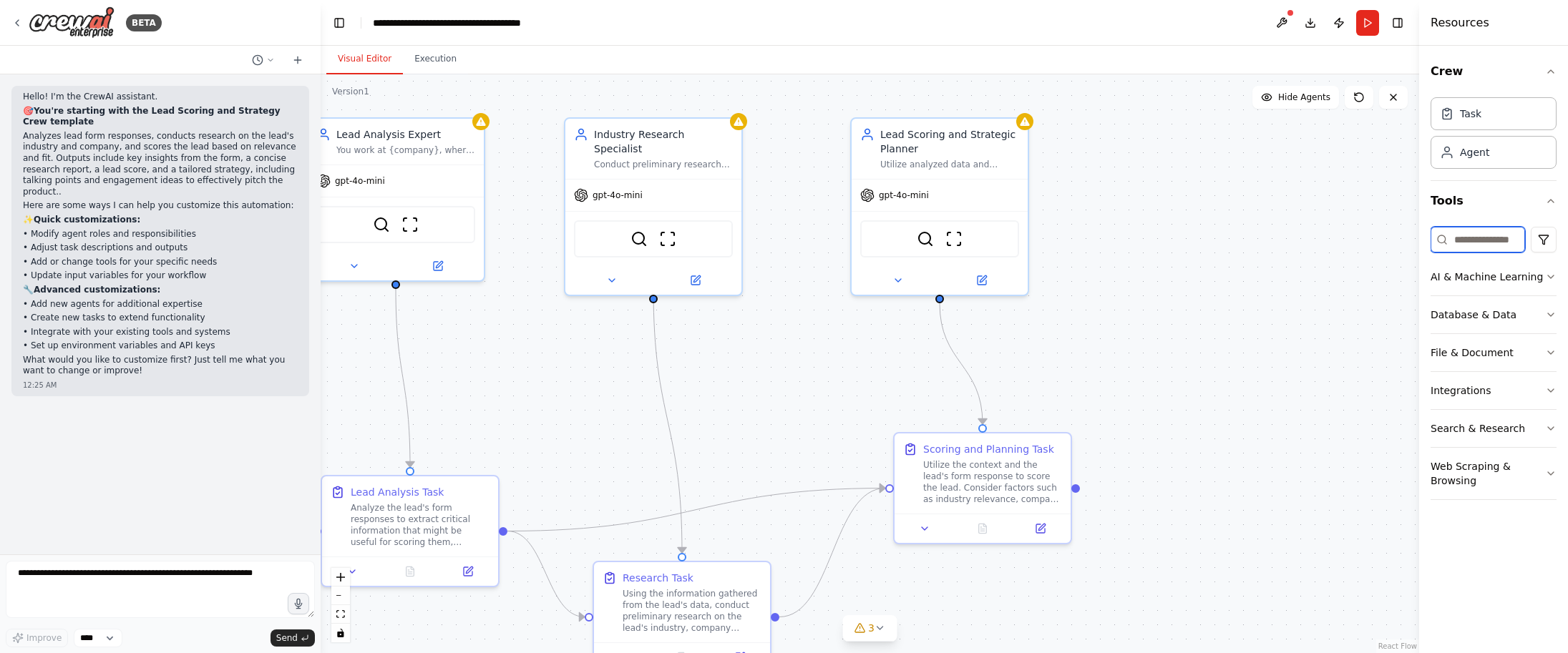
click at [1454, 243] on input at bounding box center [1478, 240] width 95 height 26
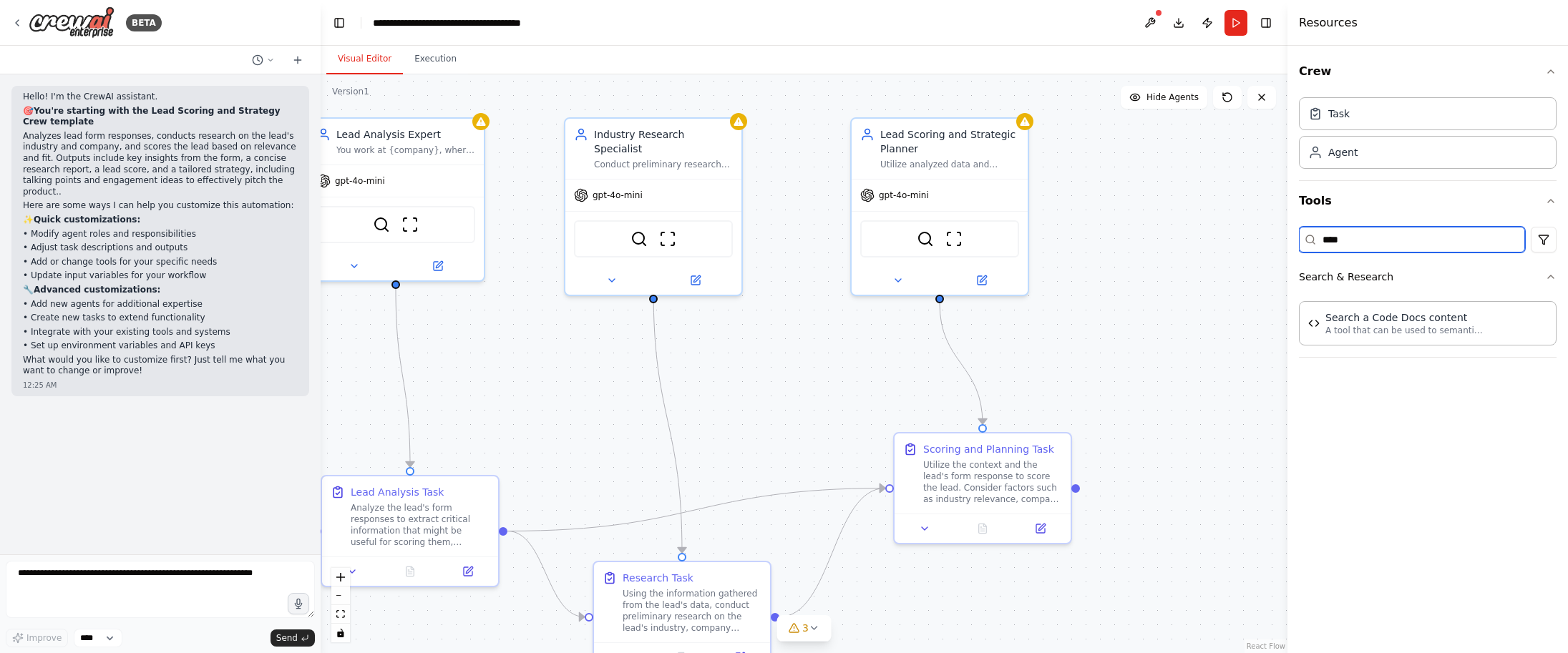
drag, startPoint x: 1418, startPoint y: 235, endPoint x: 1287, endPoint y: 234, distance: 131.0
click at [1287, 234] on div at bounding box center [1290, 326] width 6 height 653
type input "****"
